Goal: Task Accomplishment & Management: Manage account settings

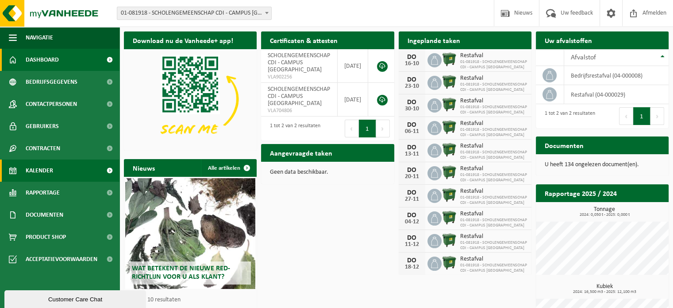
click at [32, 172] on span "Kalender" at bounding box center [39, 170] width 27 height 22
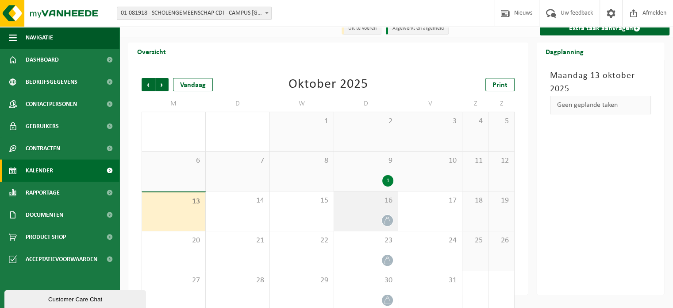
scroll to position [20, 0]
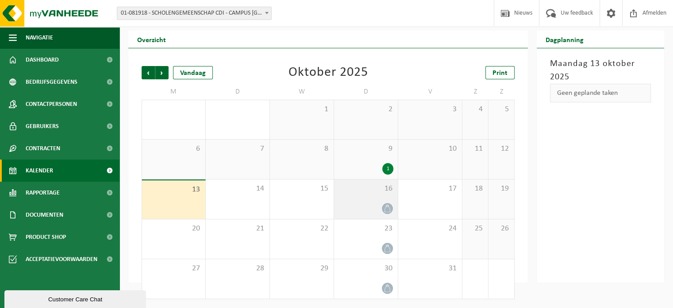
click at [389, 207] on icon at bounding box center [388, 208] width 8 height 8
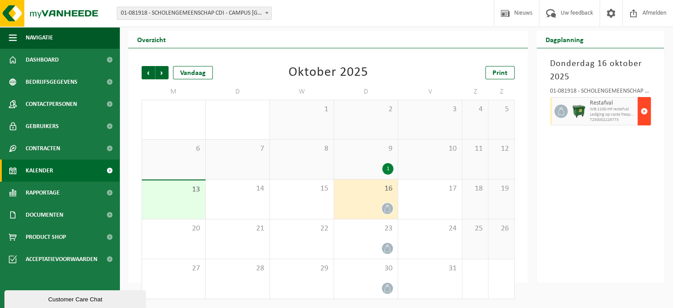
click at [644, 112] on span "button" at bounding box center [644, 111] width 7 height 18
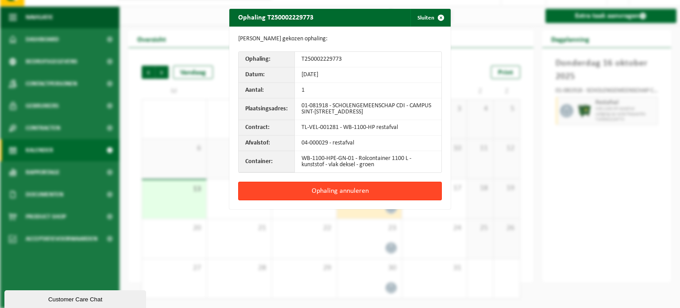
click at [343, 191] on button "Ophaling annuleren" at bounding box center [340, 190] width 204 height 19
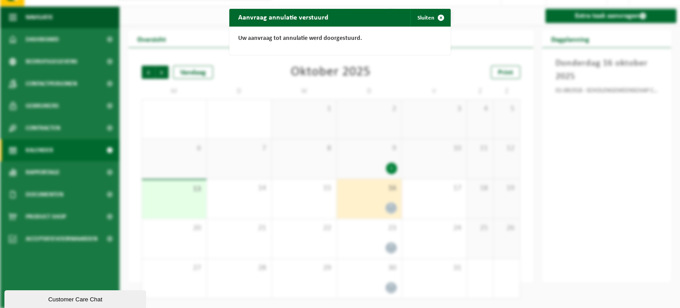
drag, startPoint x: 438, startPoint y: 15, endPoint x: 444, endPoint y: 30, distance: 15.3
click at [439, 16] on span "button" at bounding box center [441, 18] width 18 height 18
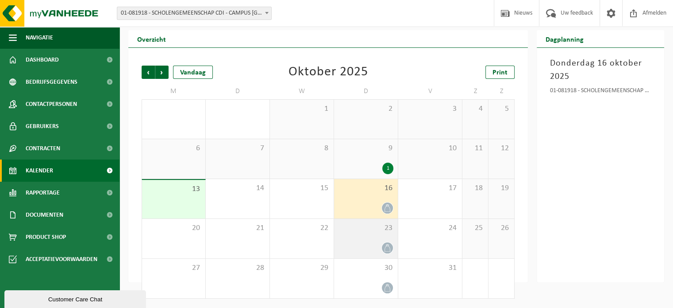
click at [384, 241] on div "23" at bounding box center [366, 238] width 64 height 39
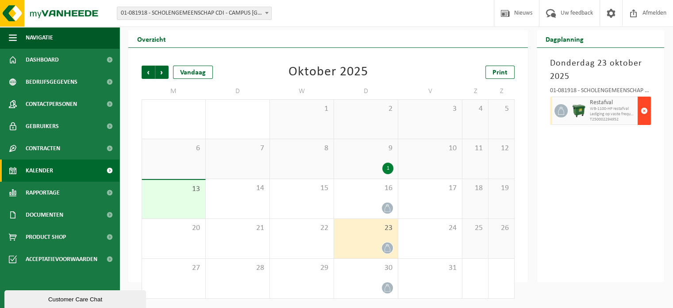
click at [643, 111] on span "button" at bounding box center [644, 111] width 7 height 18
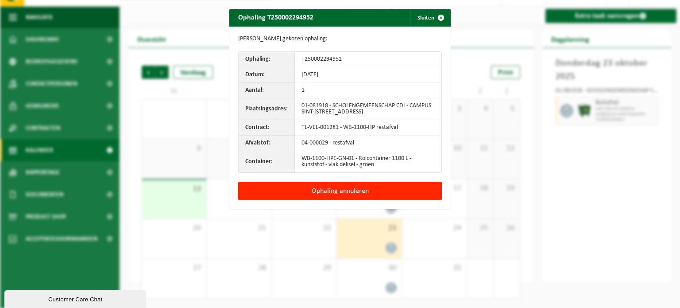
click at [367, 188] on button "Ophaling annuleren" at bounding box center [340, 190] width 204 height 19
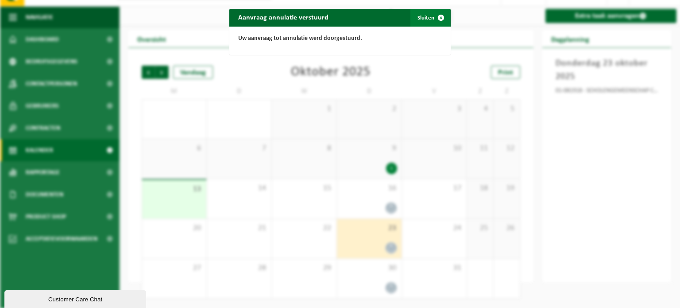
click at [438, 19] on span "button" at bounding box center [441, 18] width 18 height 18
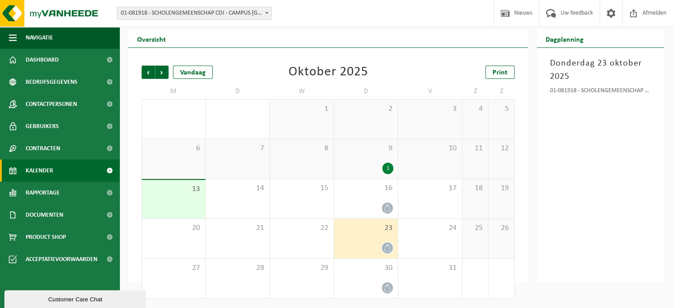
scroll to position [21, 0]
click at [359, 269] on span "30" at bounding box center [366, 267] width 55 height 10
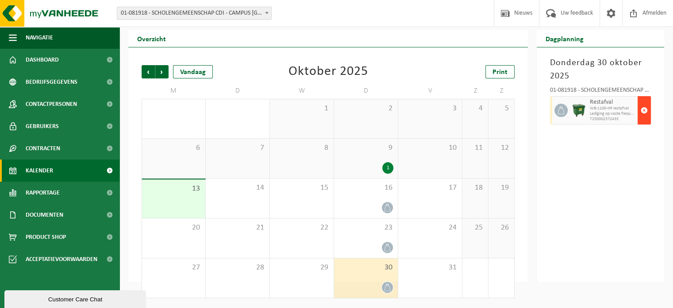
click at [644, 109] on span "button" at bounding box center [644, 110] width 7 height 18
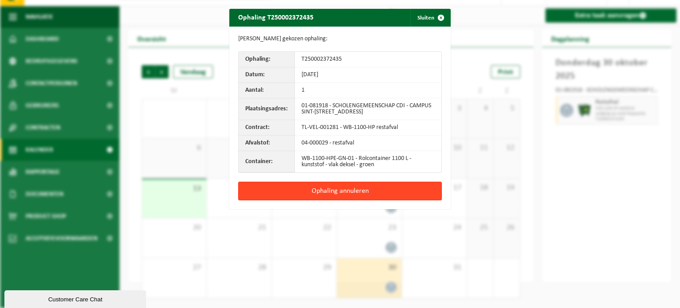
click at [342, 182] on button "Ophaling annuleren" at bounding box center [340, 190] width 204 height 19
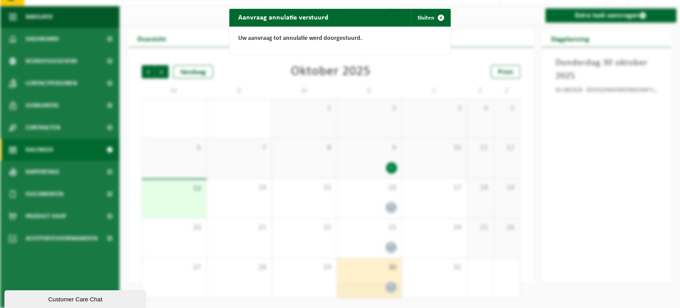
click at [495, 11] on div "Aanvraag annulatie verstuurd Sluiten Uw aanvraag tot annulatie werd doorgestuur…" at bounding box center [340, 154] width 680 height 308
